Goal: Find specific page/section: Find specific page/section

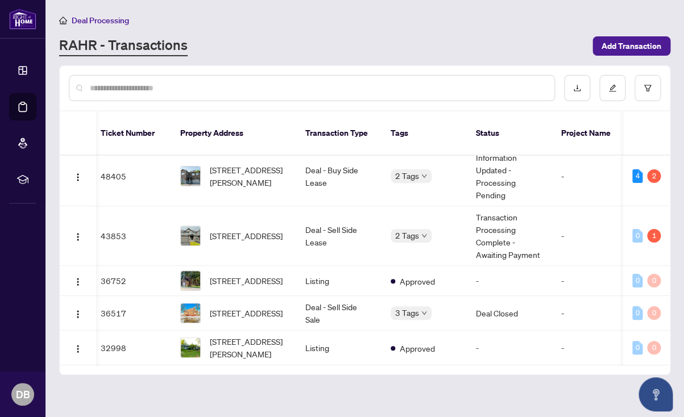
scroll to position [0, 5]
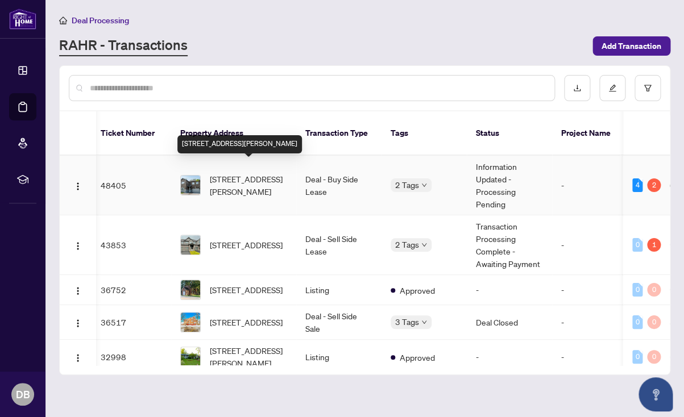
click at [234, 173] on span "[STREET_ADDRESS][PERSON_NAME]" at bounding box center [248, 185] width 77 height 25
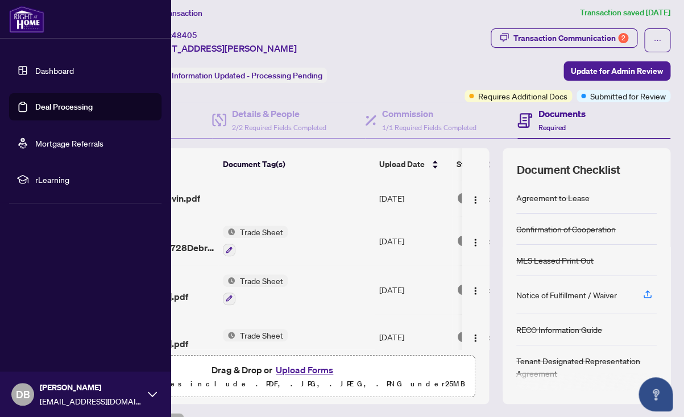
click at [47, 68] on link "Dashboard" at bounding box center [54, 70] width 39 height 10
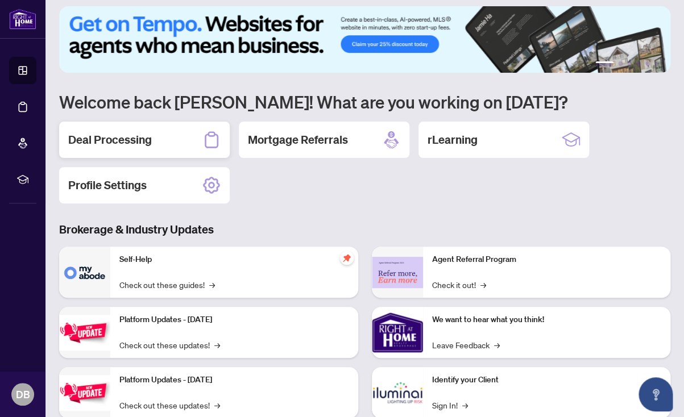
click at [117, 138] on h2 "Deal Processing" at bounding box center [110, 140] width 84 height 16
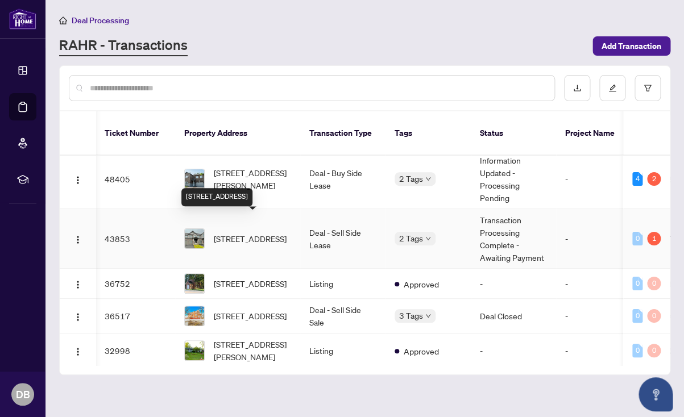
click at [246, 233] on span "[STREET_ADDRESS]" at bounding box center [250, 239] width 73 height 13
